Goal: Communication & Community: Share content

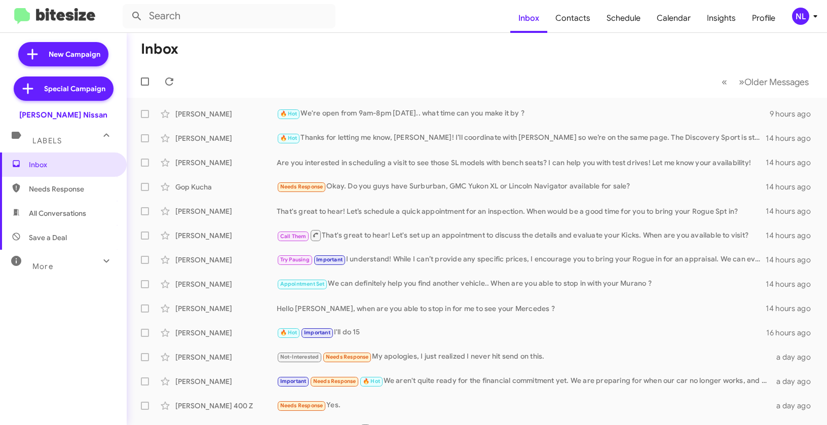
click at [799, 11] on div "NL" at bounding box center [800, 16] width 17 height 17
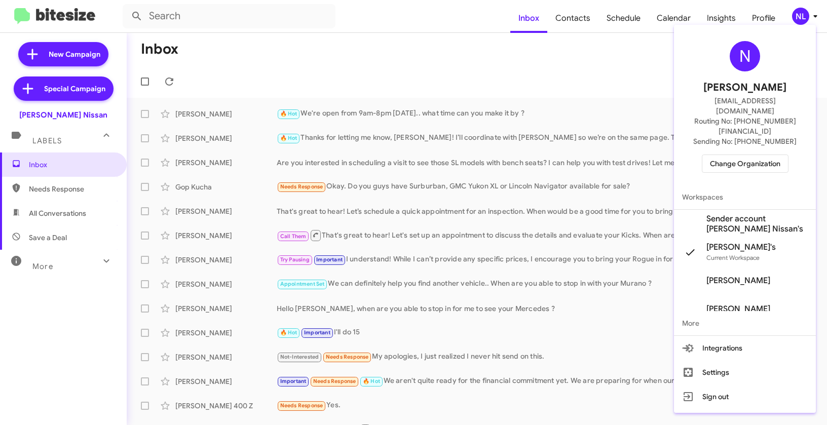
click at [737, 214] on span "Sender account [PERSON_NAME] Nissan's" at bounding box center [756, 224] width 101 height 20
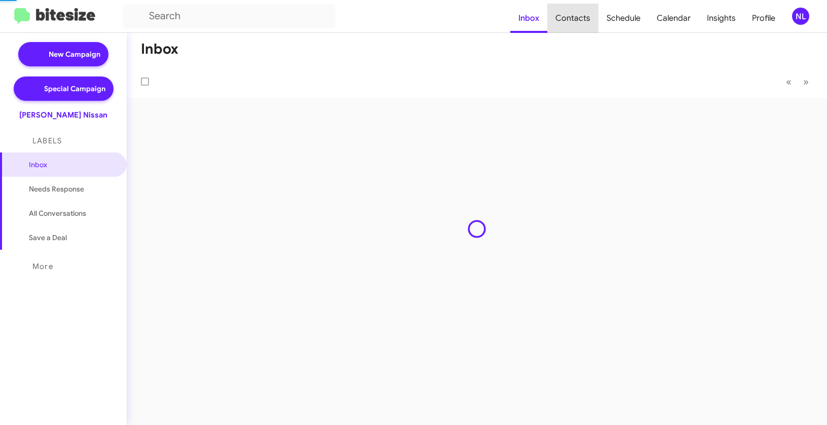
click at [579, 21] on span "Contacts" at bounding box center [572, 18] width 51 height 29
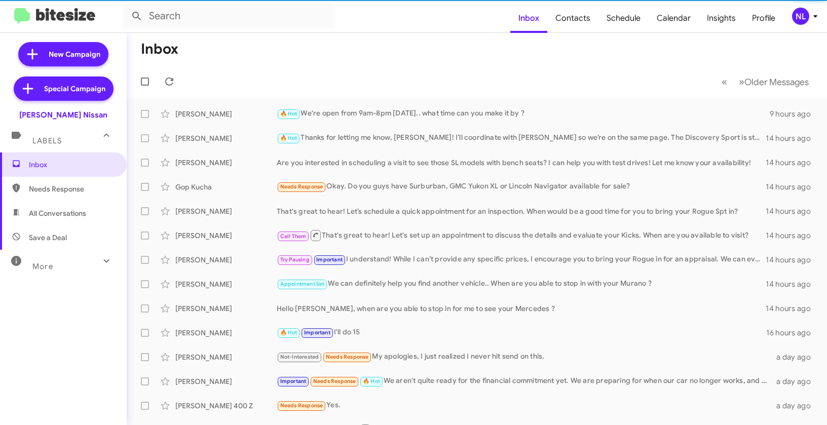
type input "in:groups"
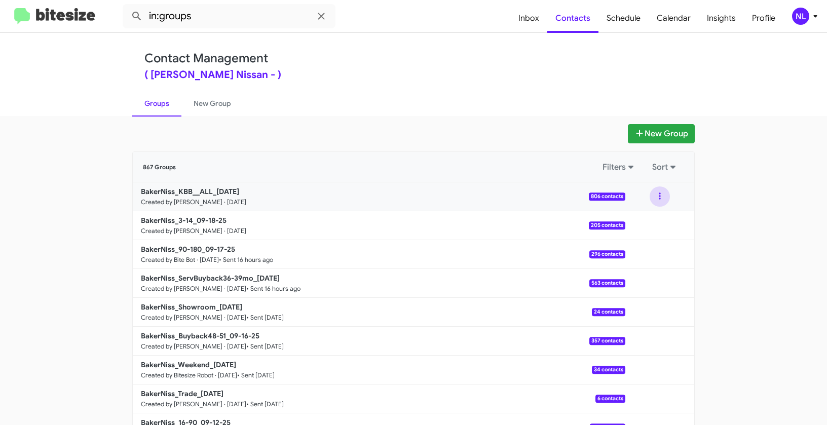
click at [659, 191] on button at bounding box center [660, 197] width 20 height 20
click at [631, 242] on button "Archive" at bounding box center [629, 248] width 81 height 24
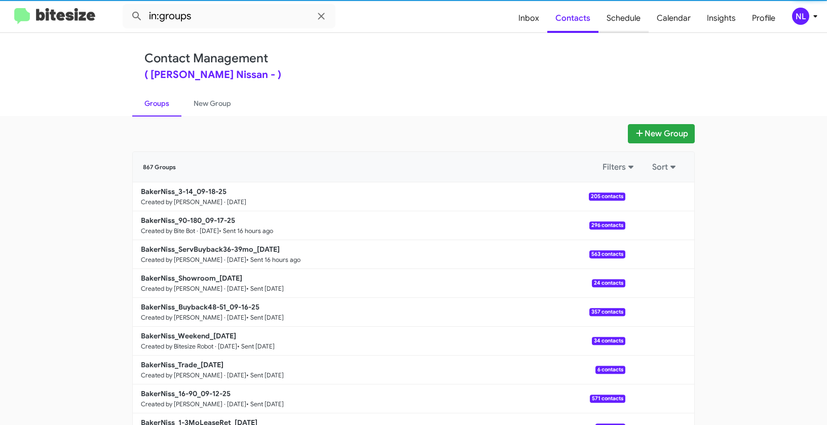
click at [629, 19] on span "Schedule" at bounding box center [624, 18] width 50 height 29
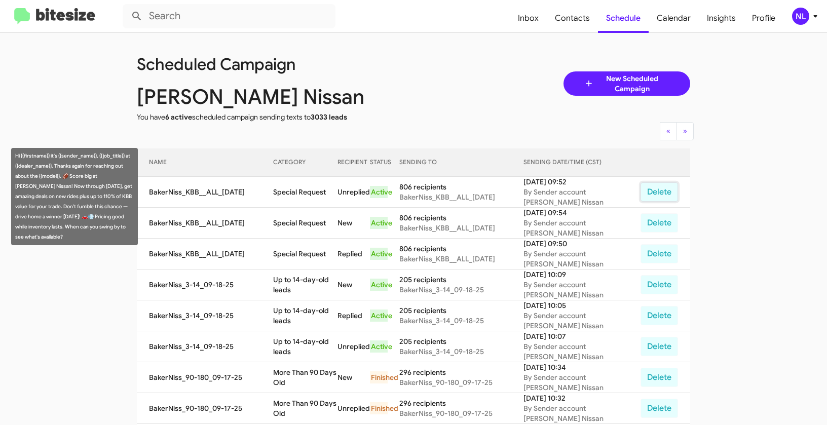
click at [660, 190] on button "Delete" at bounding box center [660, 191] width 38 height 19
click at [653, 193] on button "Delete" at bounding box center [660, 191] width 38 height 19
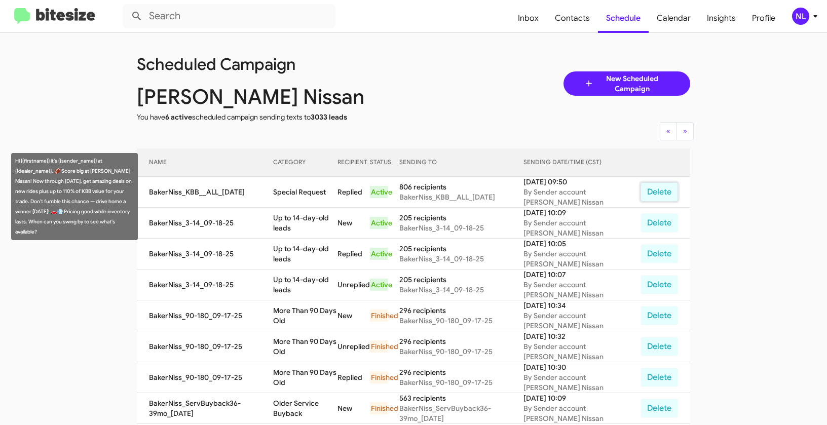
click at [655, 195] on button "Delete" at bounding box center [660, 191] width 38 height 19
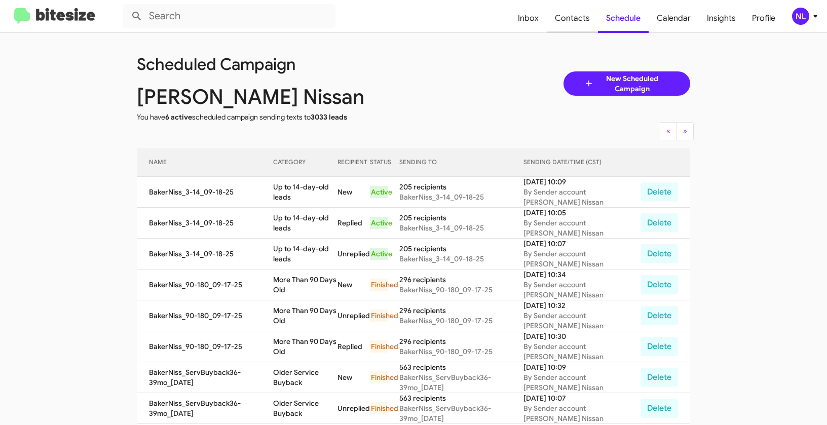
click at [566, 20] on span "Contacts" at bounding box center [572, 18] width 51 height 29
type input "in:groups"
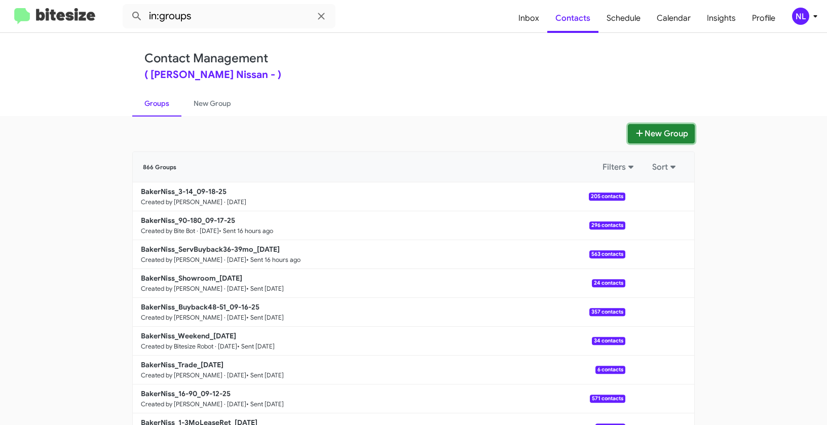
click at [649, 137] on button "New Group" at bounding box center [661, 133] width 67 height 19
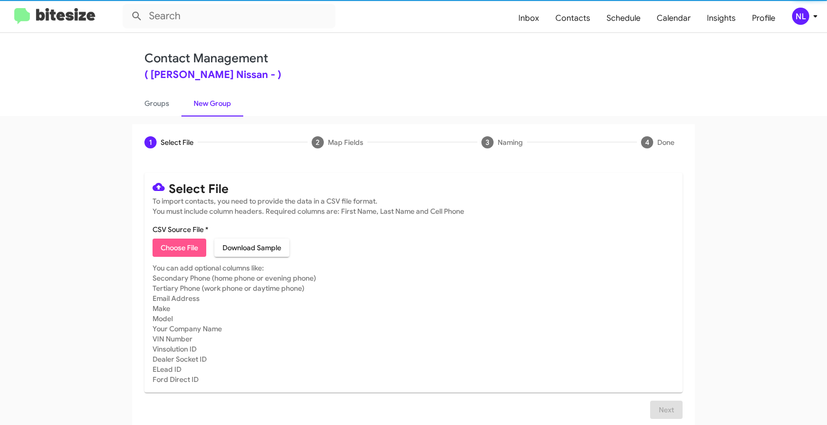
click at [179, 252] on span "Choose File" at bounding box center [180, 248] width 38 height 18
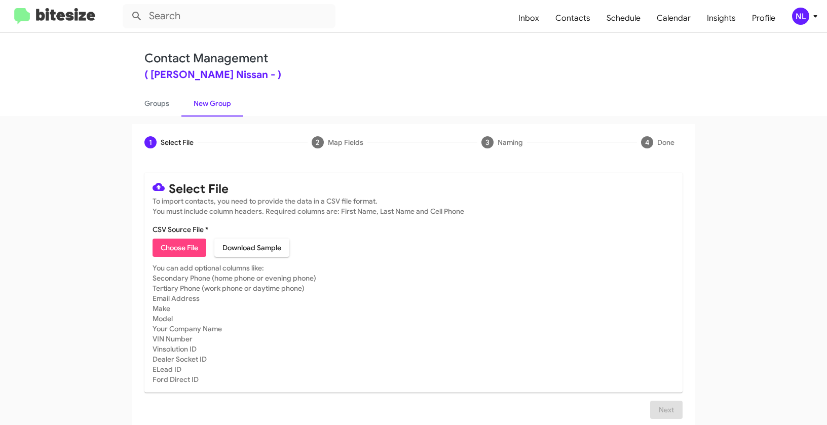
type input "BakerNiss_KBB__ALL_[DATE]"
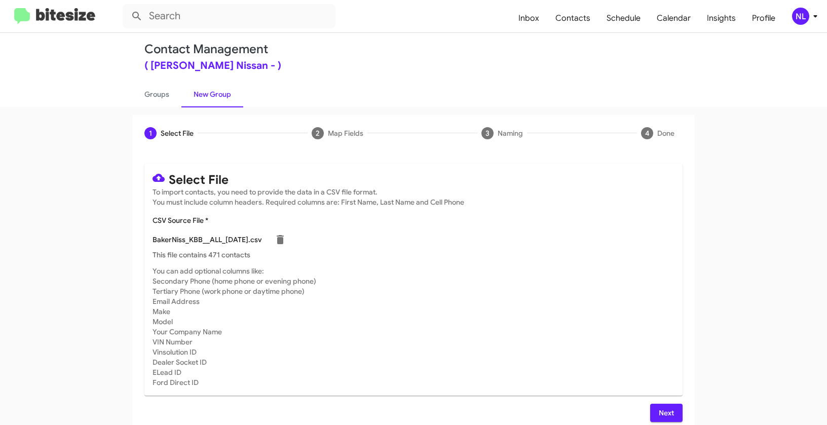
scroll to position [18, 0]
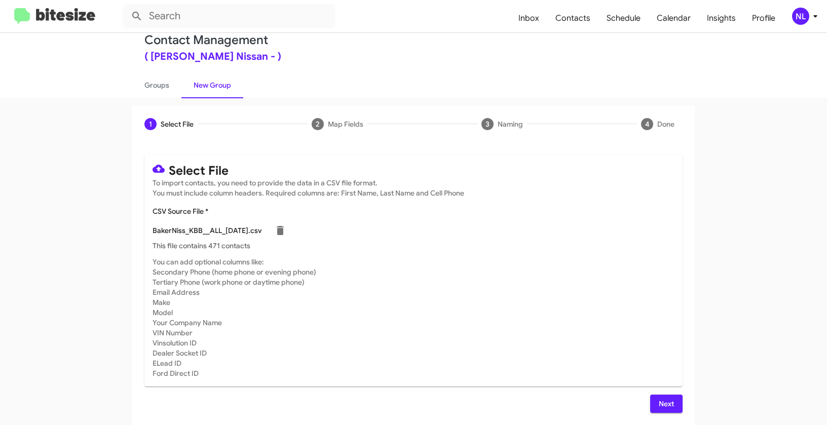
click at [665, 405] on span "Next" at bounding box center [666, 404] width 16 height 18
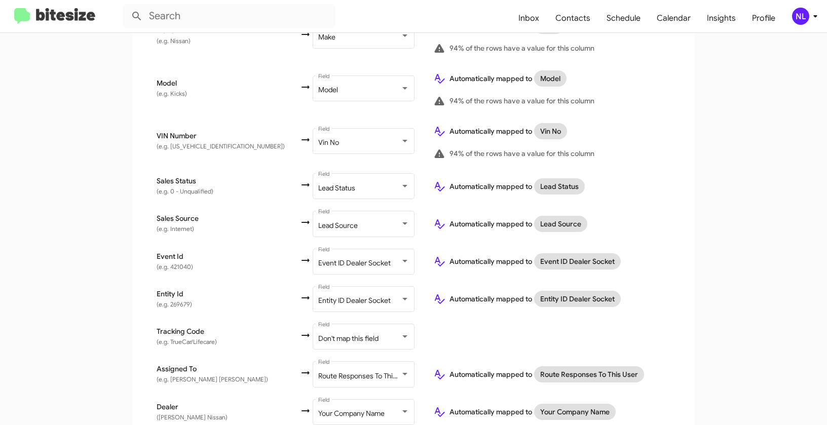
scroll to position [586, 0]
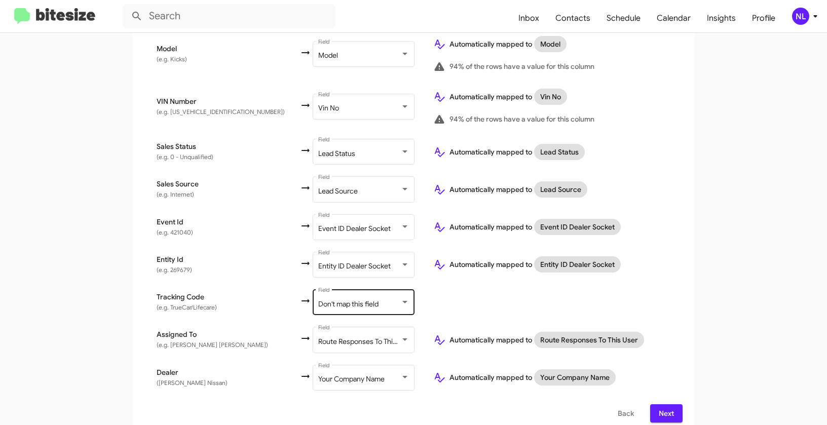
click at [318, 300] on span "Don't map this field" at bounding box center [348, 304] width 60 height 9
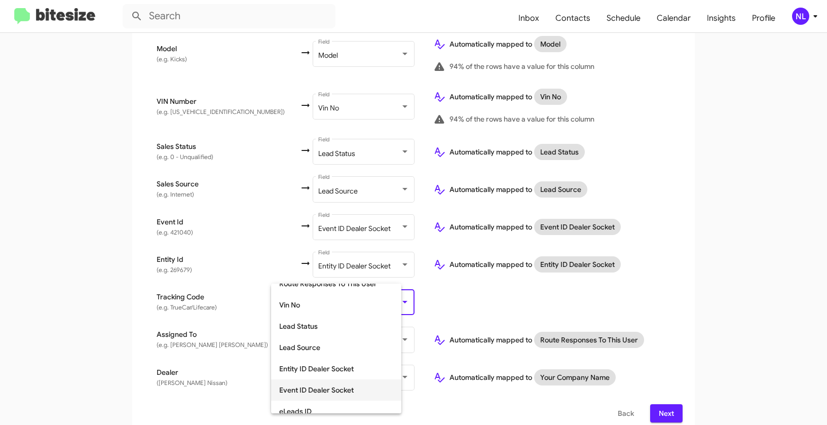
scroll to position [264, 0]
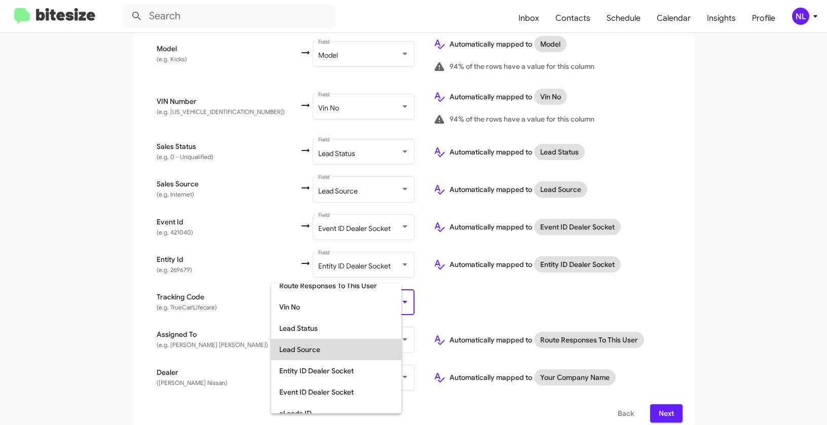
click at [313, 349] on span "Lead Source" at bounding box center [336, 349] width 114 height 21
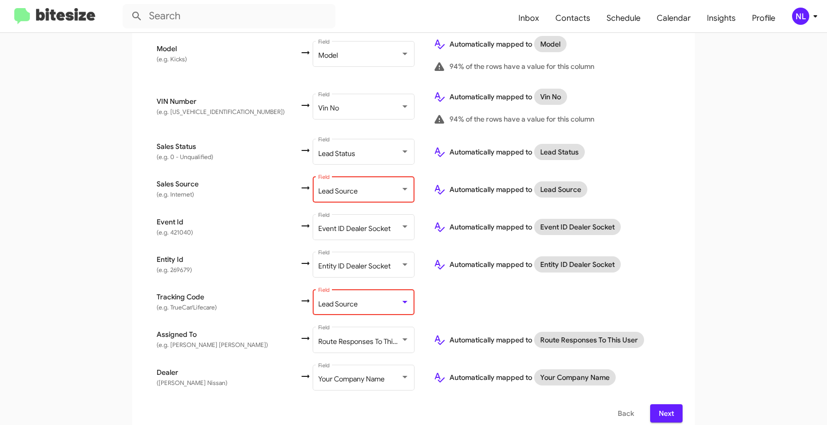
click at [318, 187] on span "Lead Source" at bounding box center [338, 191] width 40 height 9
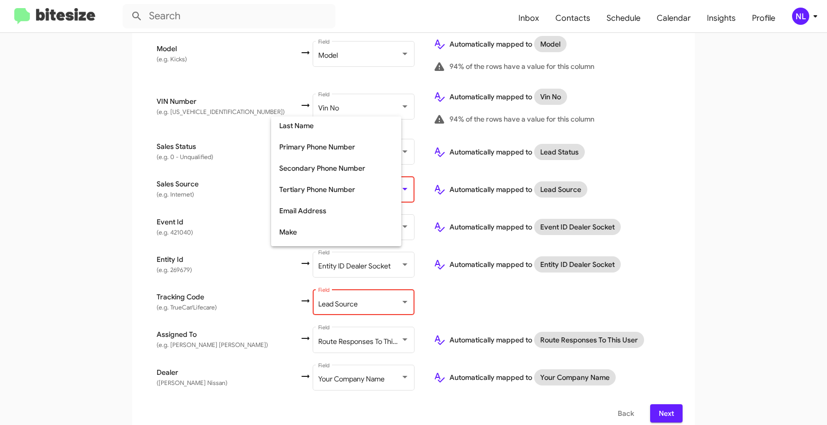
scroll to position [0, 0]
click at [306, 131] on span "Don't map this field" at bounding box center [336, 127] width 114 height 21
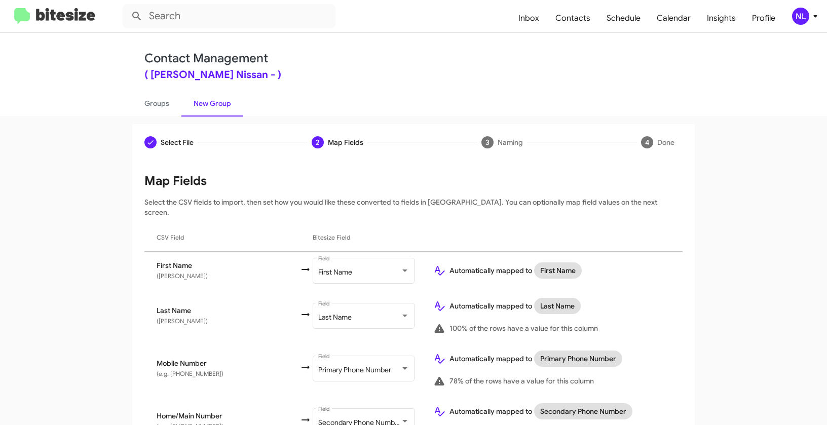
click at [802, 18] on div "NL" at bounding box center [800, 16] width 17 height 17
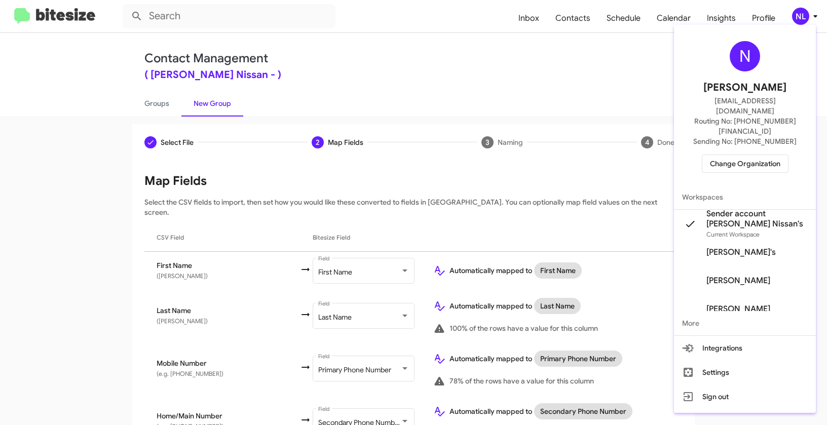
click at [500, 80] on div at bounding box center [413, 212] width 827 height 425
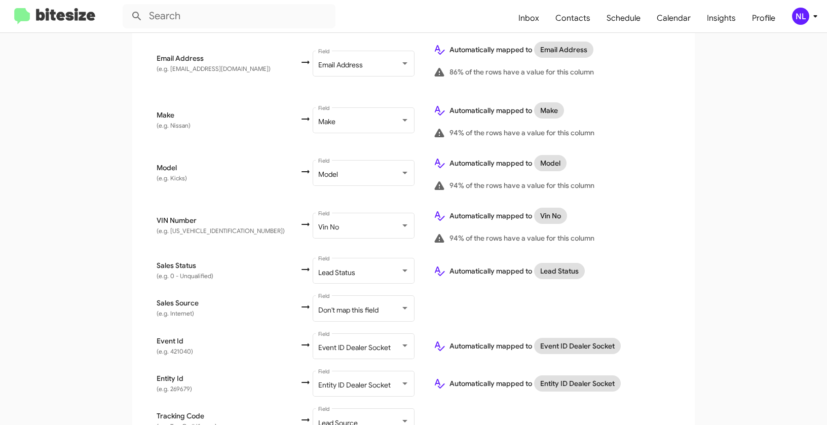
scroll to position [586, 0]
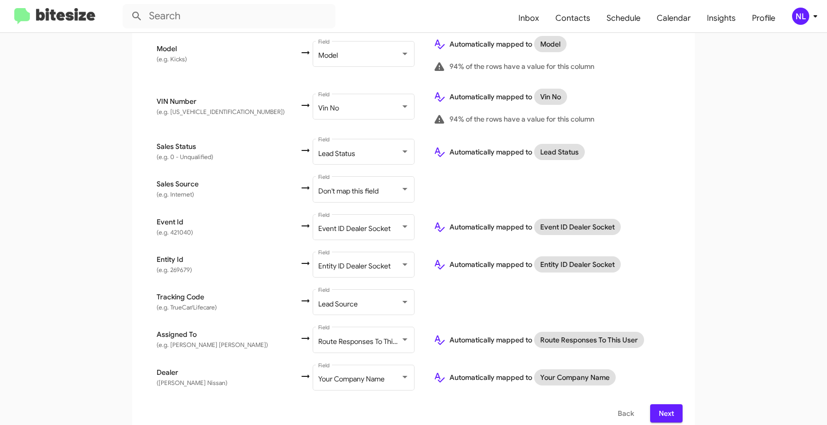
click at [666, 404] on span "Next" at bounding box center [666, 413] width 16 height 18
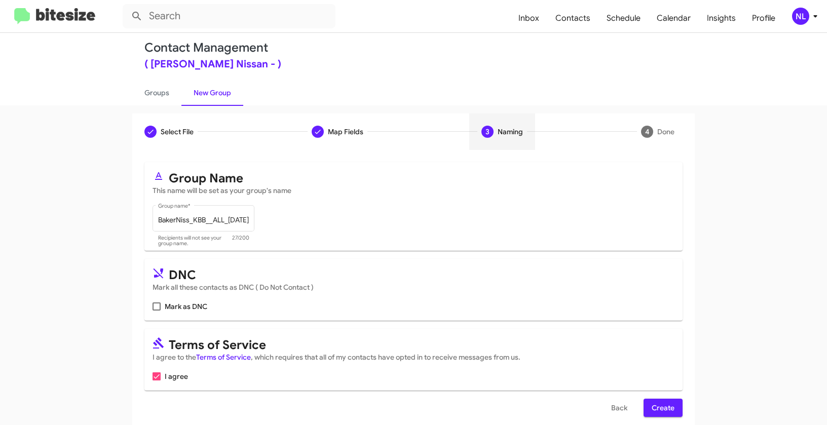
scroll to position [23, 0]
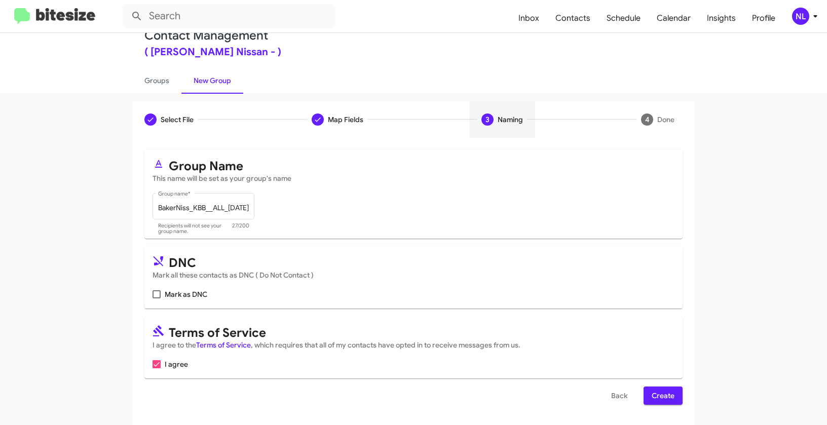
click at [670, 392] on span "Create" at bounding box center [663, 396] width 23 height 18
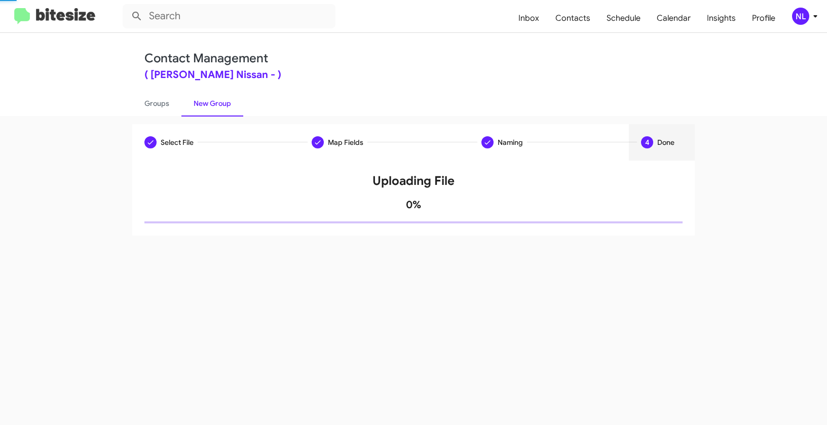
scroll to position [0, 0]
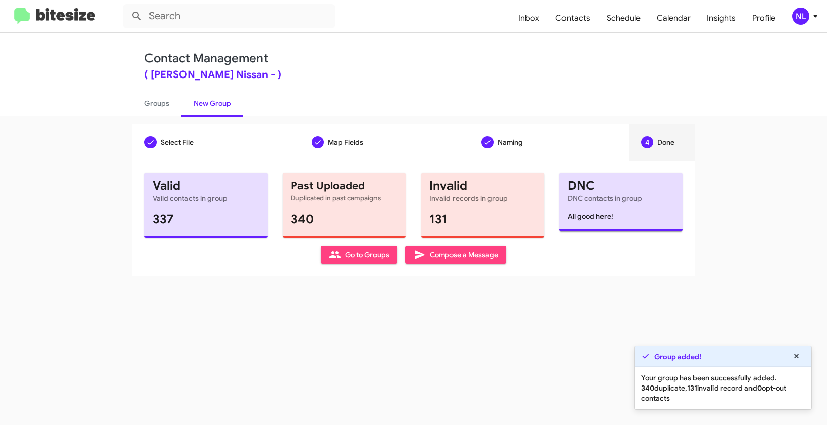
click at [363, 254] on span "Go to Groups" at bounding box center [359, 255] width 60 height 18
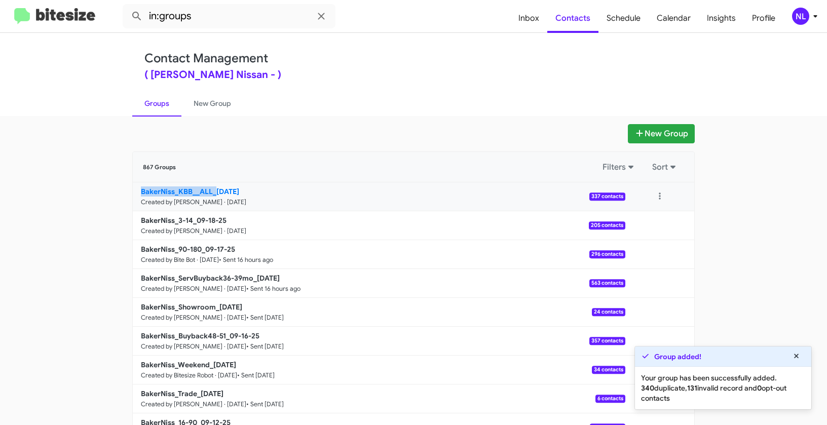
drag, startPoint x: 100, startPoint y: 191, endPoint x: 211, endPoint y: 191, distance: 111.0
click at [211, 191] on app-groups "New Group 867 Groups Filters Sort BakerNiss_KBB__ALL_[DATE] Created by [PERSON_…" at bounding box center [413, 311] width 827 height 374
copy b "BakerNiss_KBB__ALL_"
click at [220, 17] on input "in:groups" at bounding box center [229, 16] width 213 height 24
paste input "BakerNiss_KBB__ALL_"
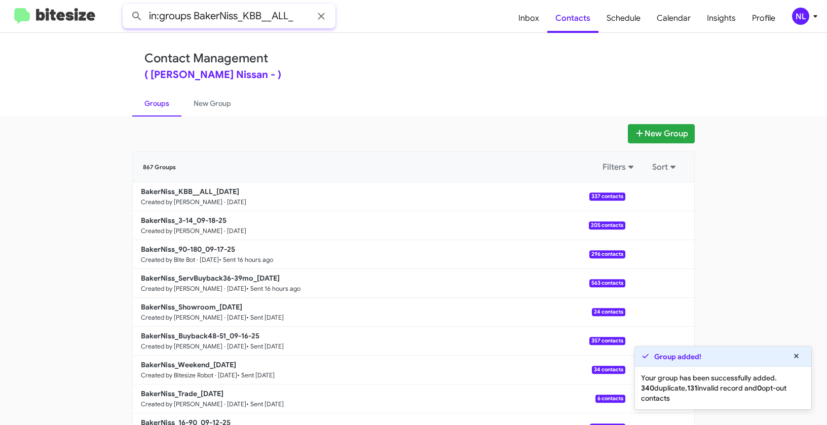
type input "in:groups BakerNiss_KBB__ALL_"
click at [127, 6] on button at bounding box center [137, 16] width 20 height 20
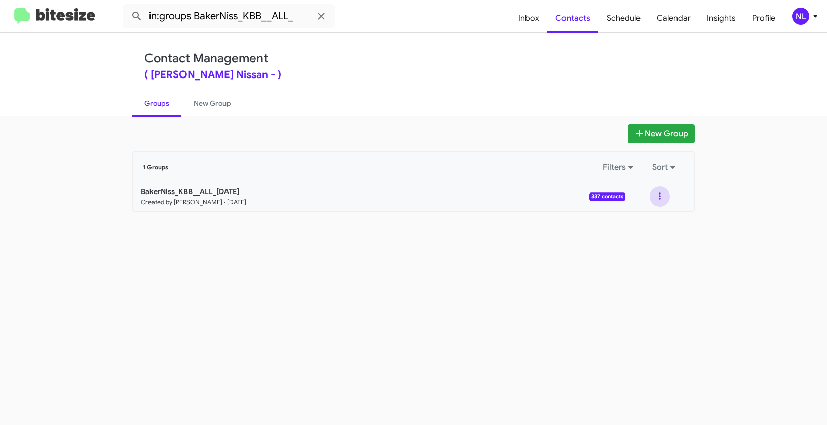
click at [663, 195] on button at bounding box center [660, 197] width 20 height 20
click at [649, 220] on button "View contacts" at bounding box center [629, 224] width 81 height 24
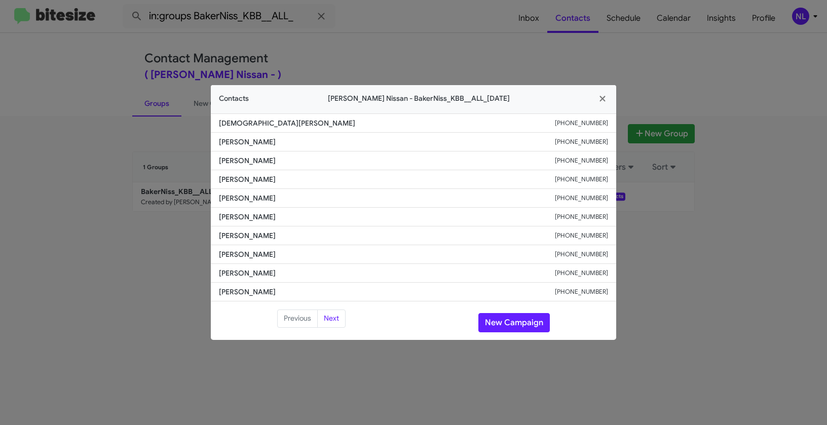
drag, startPoint x: 242, startPoint y: 197, endPoint x: 277, endPoint y: 198, distance: 34.5
click at [277, 198] on li "[PERSON_NAME] [PHONE_NUMBER]" at bounding box center [413, 198] width 405 height 19
copy span "[PERSON_NAME]"
click at [507, 324] on button "New Campaign" at bounding box center [513, 322] width 71 height 19
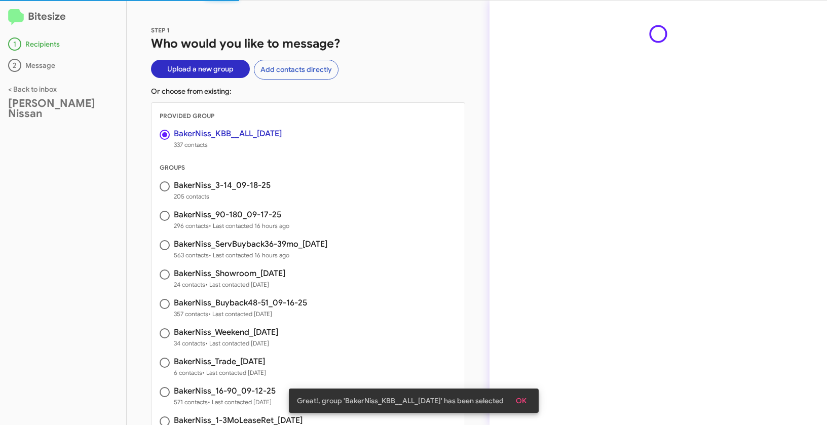
click at [530, 403] on button "OK" at bounding box center [521, 401] width 27 height 18
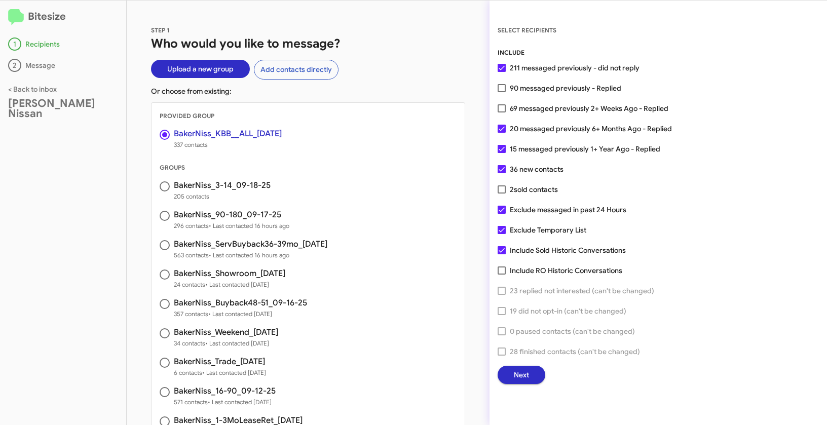
click at [505, 89] on label "90 messaged previously - Replied" at bounding box center [560, 88] width 124 height 12
click at [502, 92] on input "90 messaged previously - Replied" at bounding box center [501, 92] width 1 height 1
checkbox input "true"
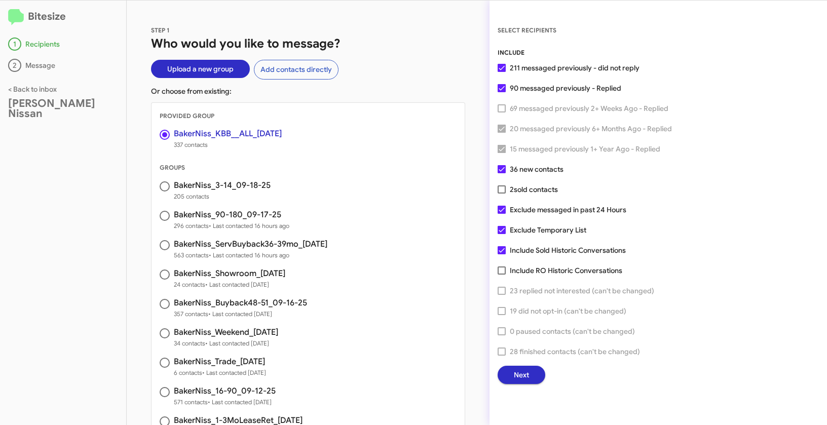
click at [525, 371] on span "Next" at bounding box center [521, 375] width 15 height 18
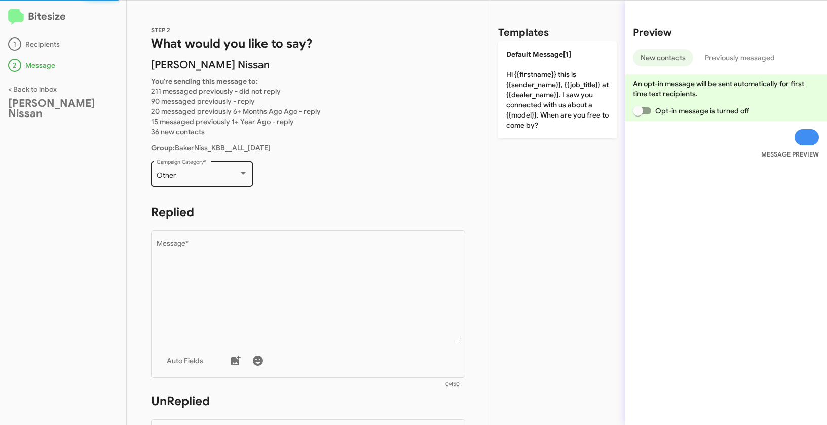
click at [197, 180] on div "Other Campaign Category *" at bounding box center [202, 173] width 91 height 28
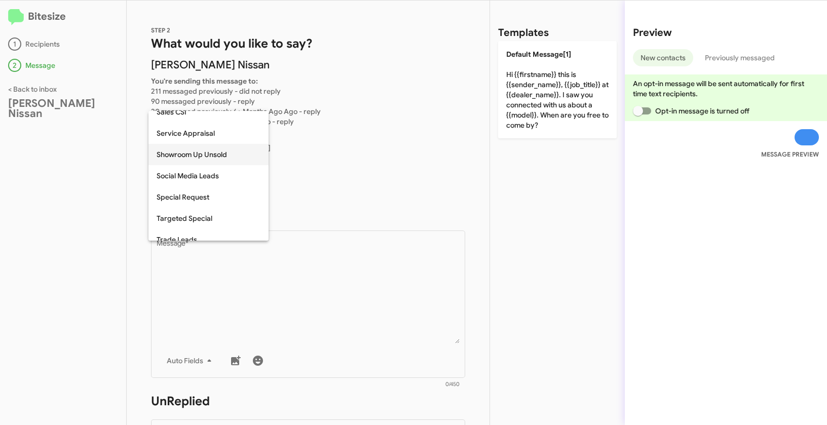
scroll to position [355, 0]
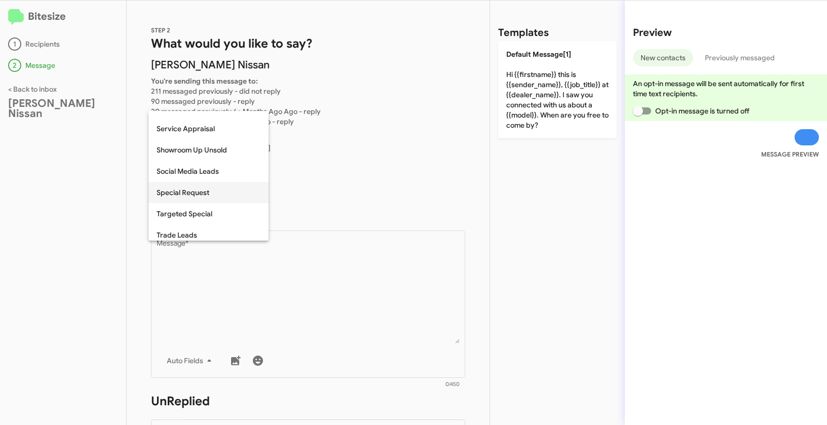
click at [200, 191] on span "Special Request" at bounding box center [209, 192] width 104 height 21
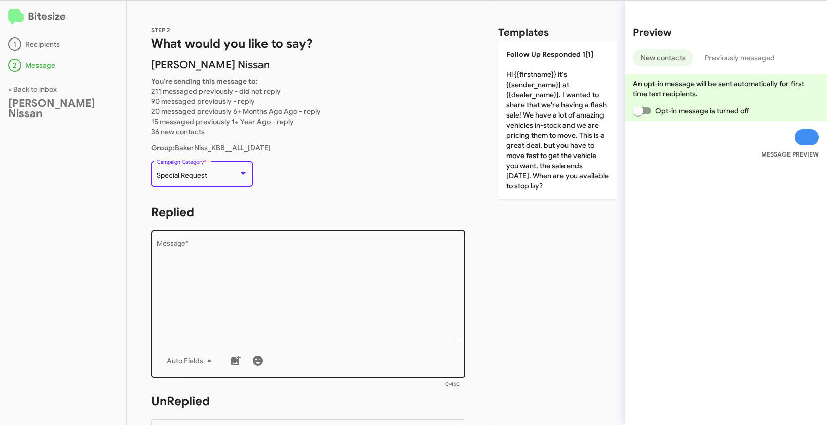
click at [245, 279] on textarea "Message *" at bounding box center [309, 291] width 304 height 103
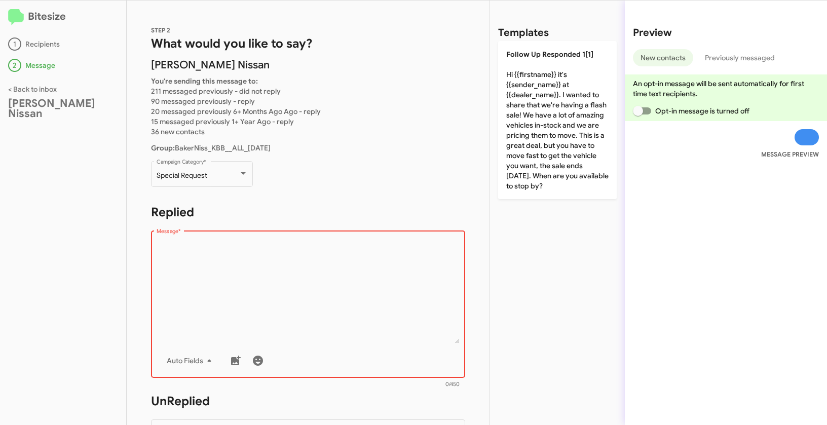
click at [242, 280] on textarea "Message *" at bounding box center [309, 291] width 304 height 103
paste textarea ""Hi {{firstname}} it's {{sender_name}} at {{dealer_name}}. 🏈 Score big at [PERS…"
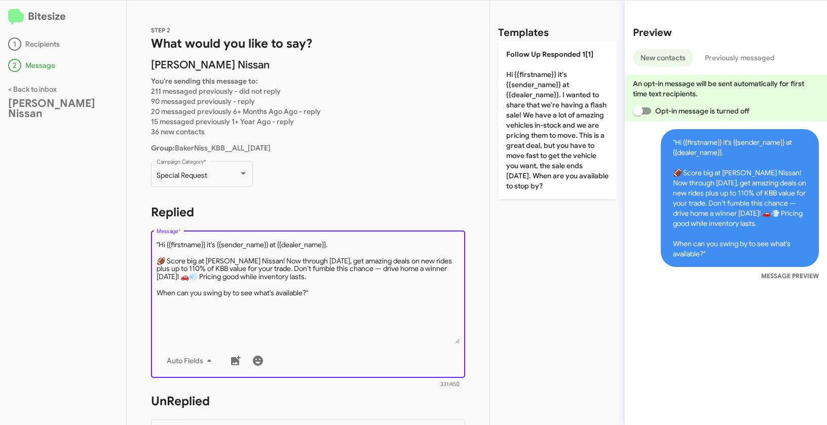
click at [159, 241] on textarea "Message *" at bounding box center [309, 291] width 304 height 103
click at [329, 293] on textarea "Message *" at bounding box center [309, 291] width 304 height 103
type textarea "Hi {{firstname}} it's {{sender_name}} at {{dealer_name}}. 🏈 Score big at [PERSO…"
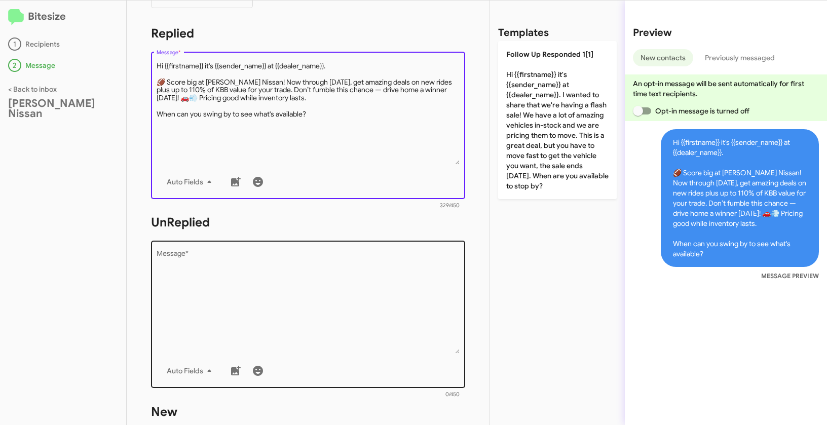
click at [337, 285] on textarea "Message *" at bounding box center [309, 301] width 304 height 103
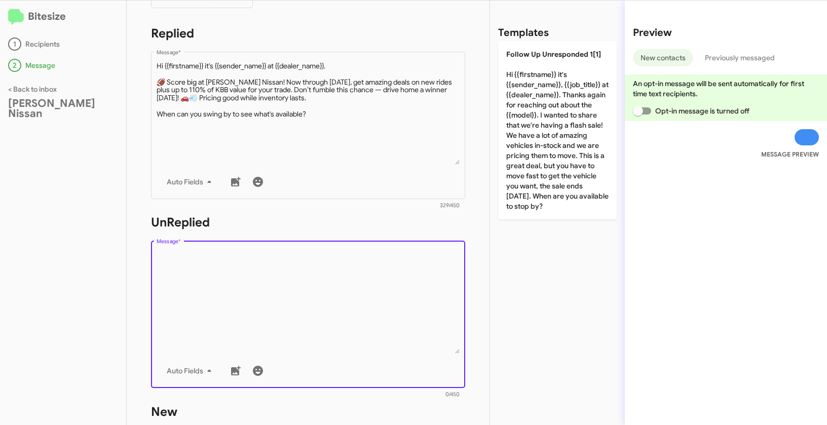
paste textarea ""Hi {{firstname}} it's {{sender_name}}, {{job_title}} at {{dealer_name}}. Thank…"
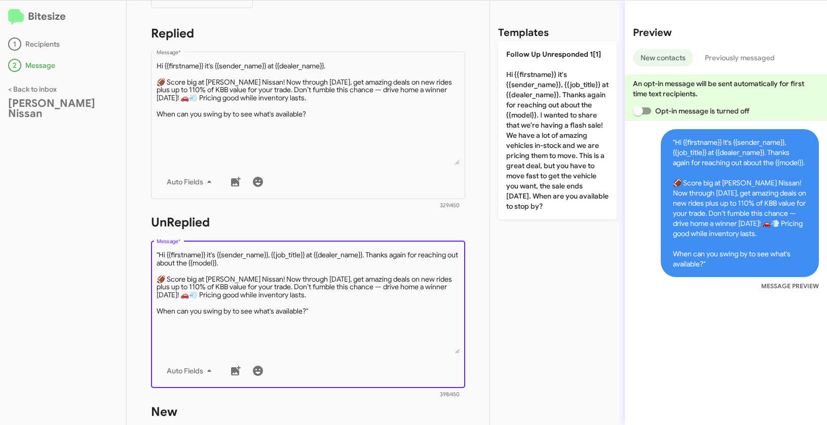
click at [161, 253] on textarea "Message *" at bounding box center [309, 301] width 304 height 103
click at [316, 311] on textarea "Message *" at bounding box center [309, 301] width 304 height 103
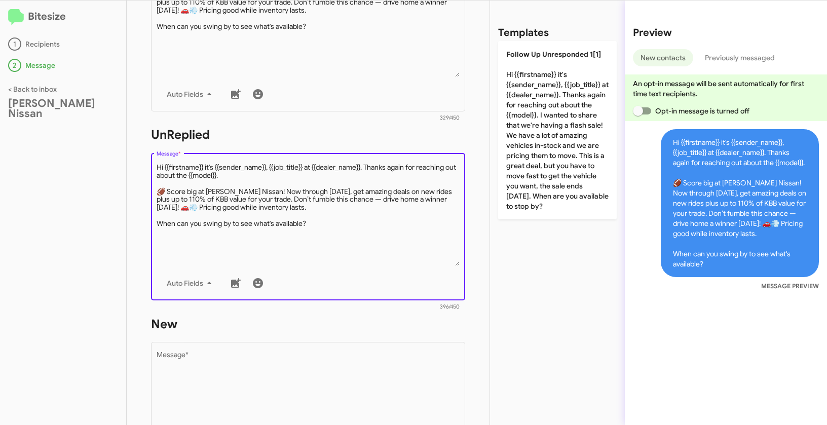
scroll to position [343, 0]
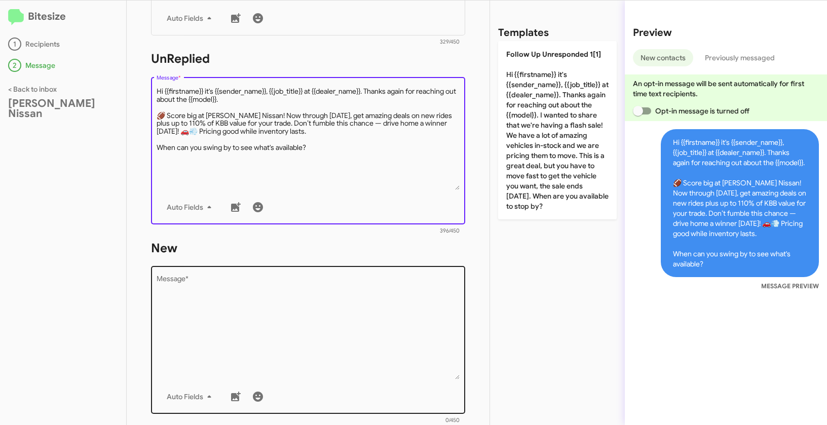
type textarea "Hi {{firstname}} it's {{sender_name}}, {{job_title}} at {{dealer_name}}. Thanks…"
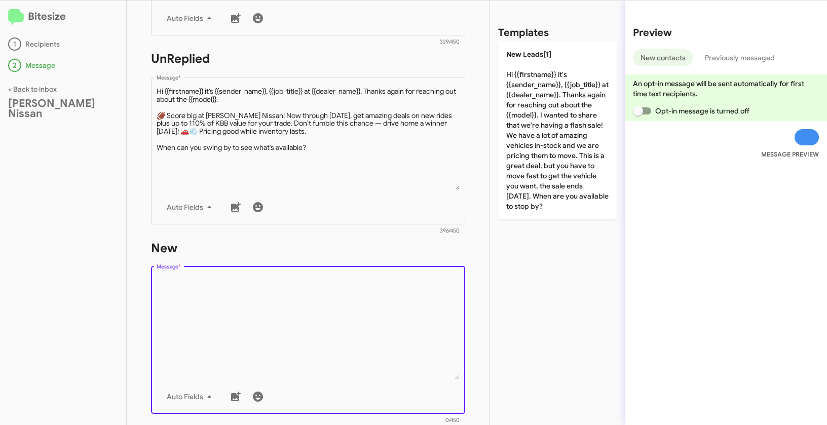
click at [366, 343] on textarea "Message *" at bounding box center [309, 327] width 304 height 103
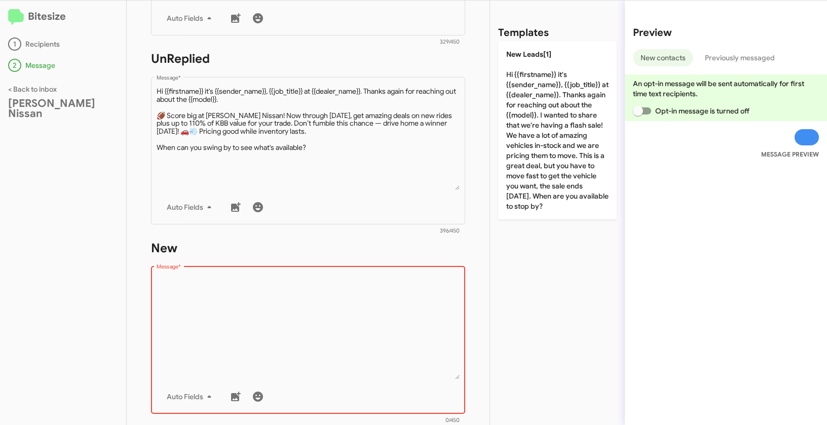
click at [292, 299] on textarea "Message *" at bounding box center [309, 327] width 304 height 103
paste textarea ""Hi {{firstname}} it's {{sender_name}}, {{job_title}} at {{dealer_name}}. Thank…"
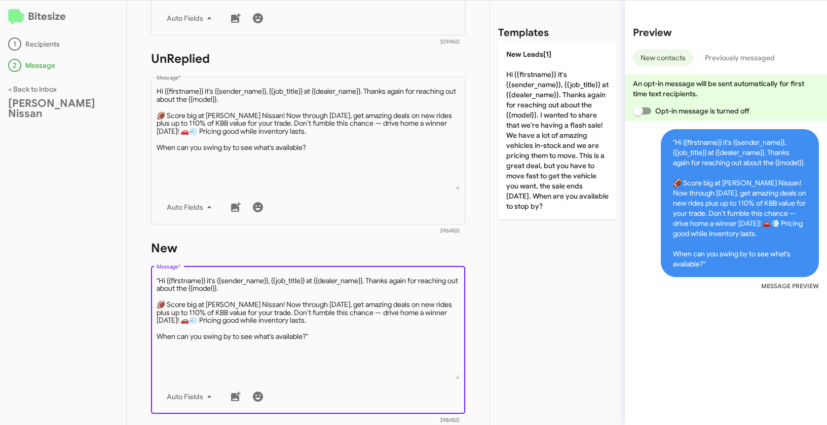
click at [160, 279] on textarea "Message *" at bounding box center [309, 327] width 304 height 103
click at [333, 342] on textarea "Message *" at bounding box center [309, 327] width 304 height 103
click at [327, 337] on textarea "Message *" at bounding box center [309, 327] width 304 height 103
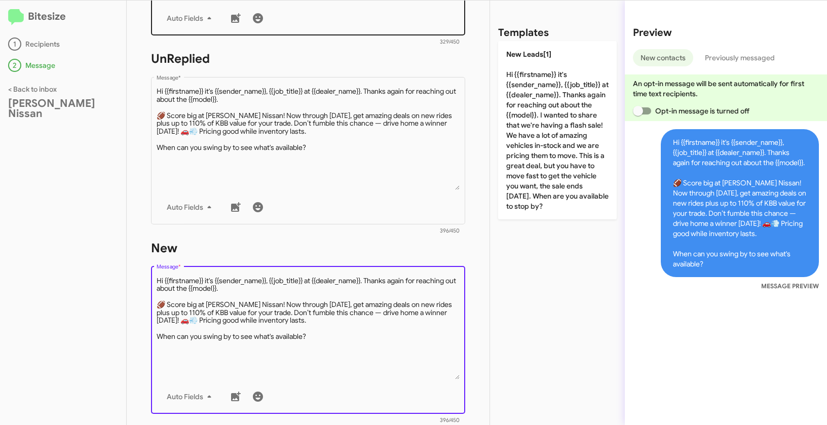
type textarea "Hi {{firstname}} it's {{sender_name}}, {{job_title}} at {{dealer_name}}. Thanks…"
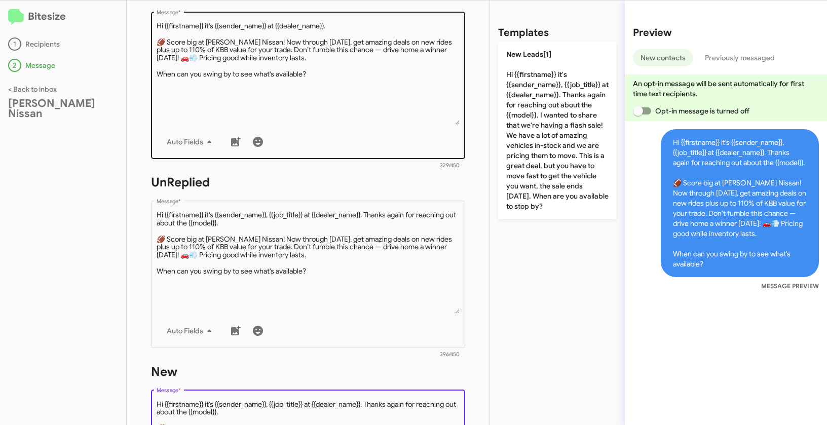
scroll to position [400, 0]
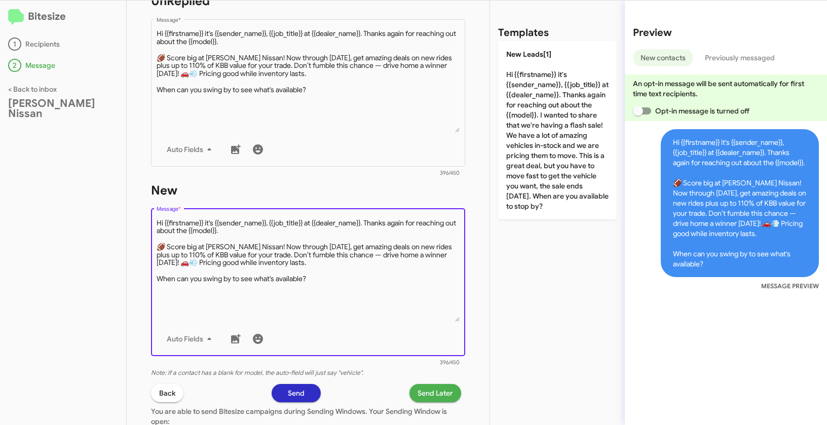
click at [432, 395] on span "Send Later" at bounding box center [435, 393] width 35 height 18
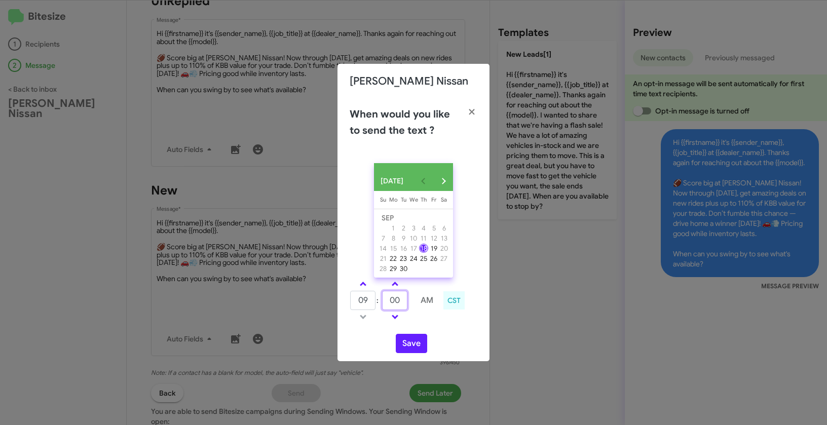
drag, startPoint x: 403, startPoint y: 304, endPoint x: 380, endPoint y: 303, distance: 23.8
click at [380, 303] on tr "09 : 00 AM" at bounding box center [395, 300] width 91 height 20
type input "50"
click at [409, 349] on button "Save" at bounding box center [411, 343] width 31 height 19
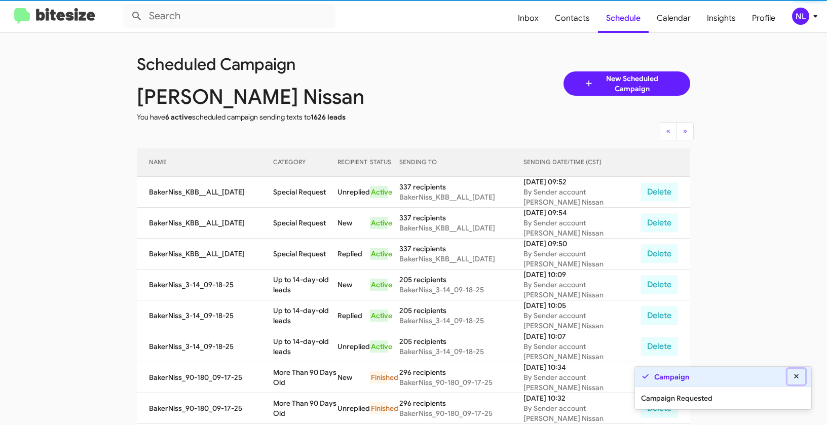
click at [799, 379] on icon at bounding box center [796, 376] width 9 height 7
